Goal: Task Accomplishment & Management: Use online tool/utility

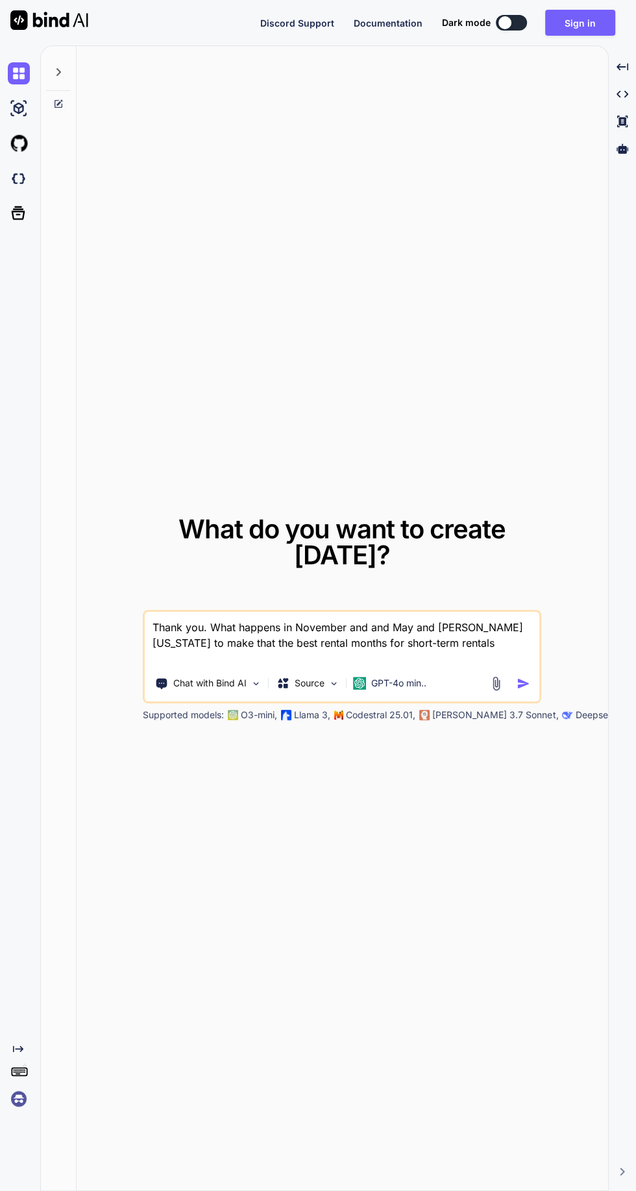
click at [589, 16] on button "Sign in" at bounding box center [580, 23] width 70 height 26
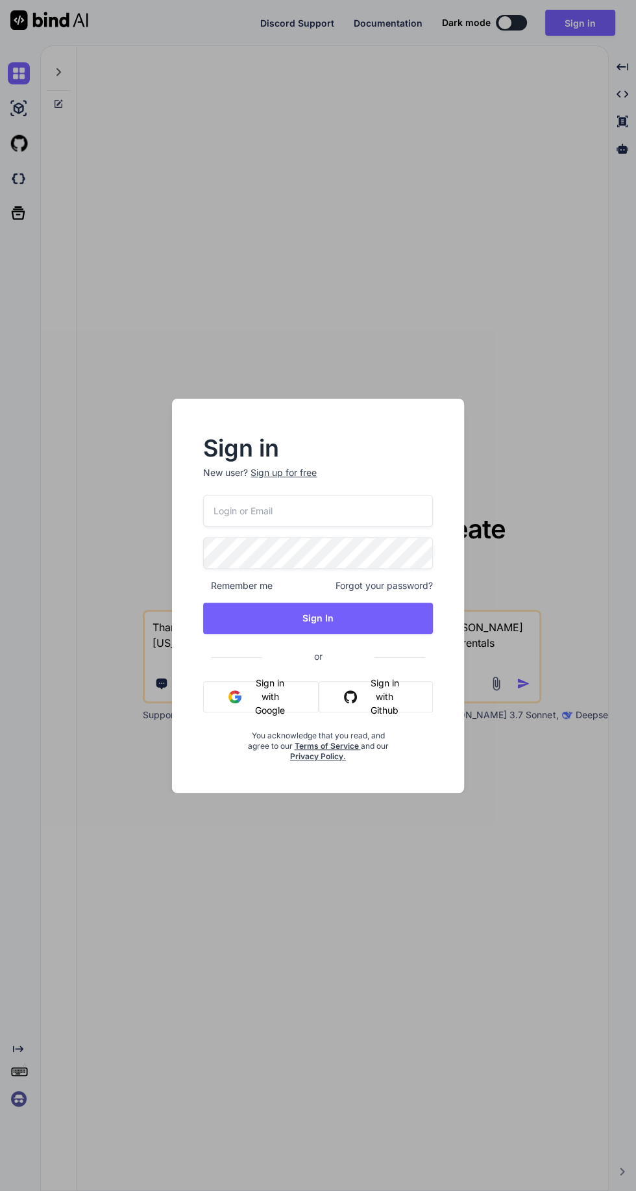
click at [345, 513] on input "email" at bounding box center [317, 511] width 229 height 32
type textarea "x"
type input "[EMAIL_ADDRESS][DOMAIN_NAME]"
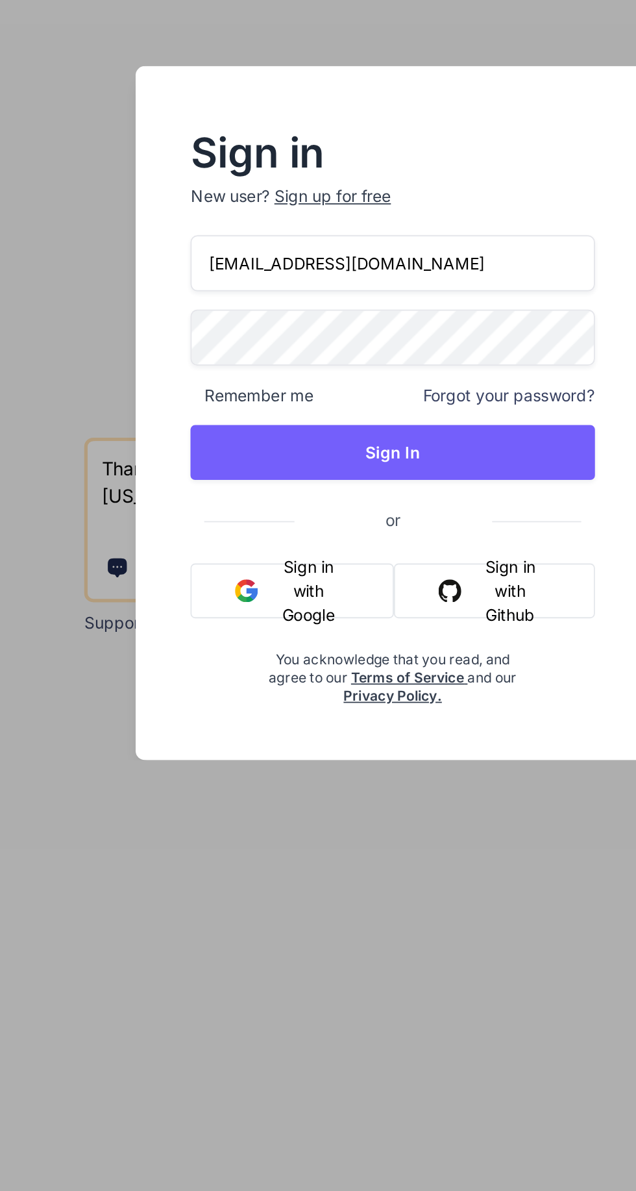
click at [339, 619] on button "Sign In" at bounding box center [317, 617] width 229 height 31
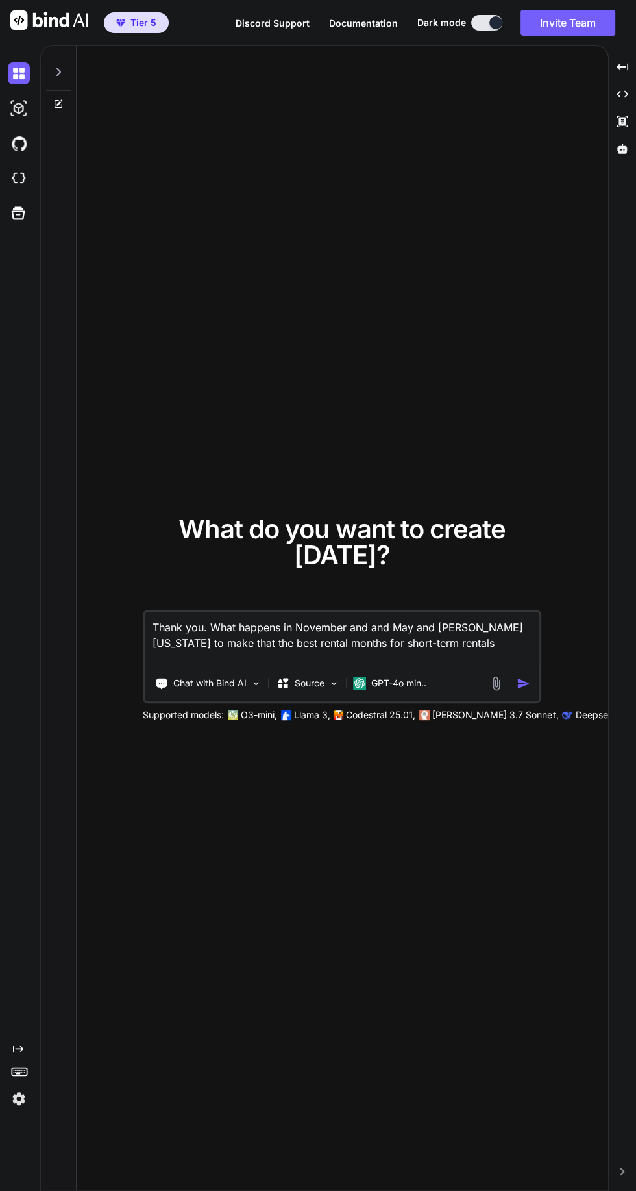
click at [622, 148] on icon at bounding box center [623, 148] width 12 height 10
type textarea "x"
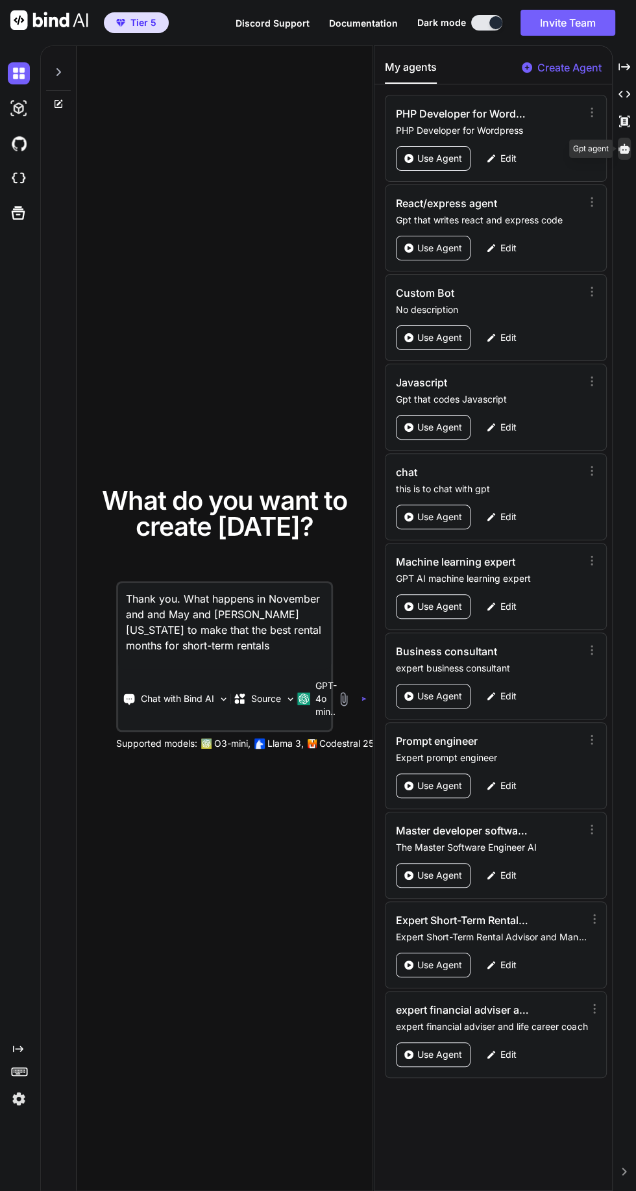
click at [216, 358] on div "What do you want to create [DATE]? Thank you. What happens in November and and …" at bounding box center [225, 618] width 296 height 1145
click at [265, 19] on span "Discord Support" at bounding box center [273, 23] width 74 height 11
